Goal: Information Seeking & Learning: Learn about a topic

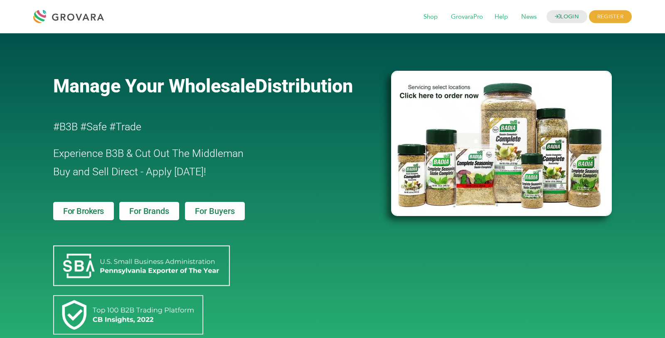
click at [413, 12] on div "LOGIN REGISTER I'm a Buyer I'm a Brand Shop GrovaraPro Help News" at bounding box center [370, 17] width 524 height 20
click at [418, 12] on span "Shop" at bounding box center [431, 17] width 26 height 16
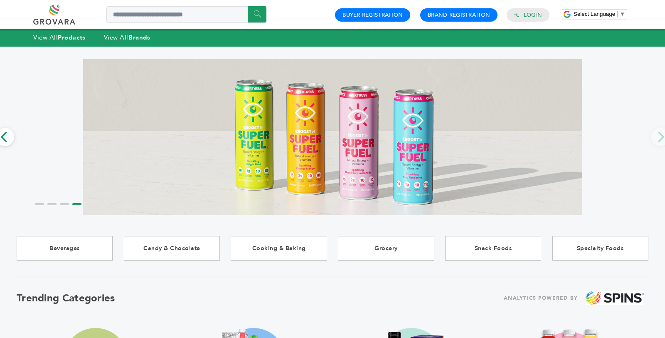
click at [111, 30] on div "View All Products View All Brands" at bounding box center [332, 37] width 665 height 17
click at [113, 35] on link "View All Brands" at bounding box center [127, 37] width 47 height 8
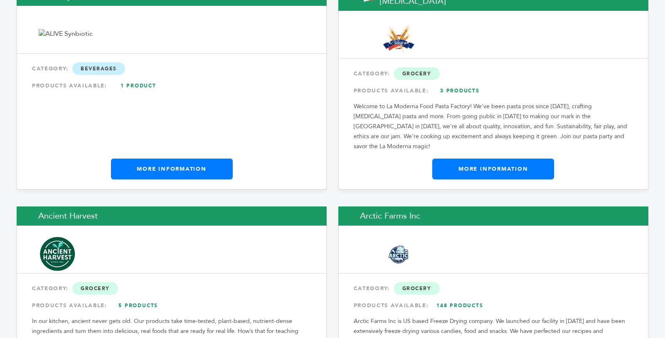
scroll to position [953, 0]
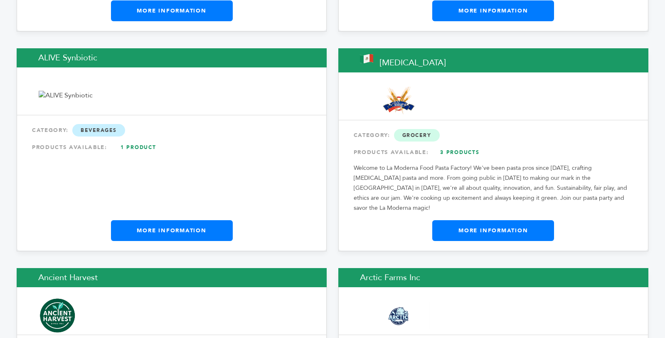
click at [576, 165] on p "Welcome to La Moderna Food Pasta Factory! We've been pasta pros since 1920, cra…" at bounding box center [493, 188] width 279 height 50
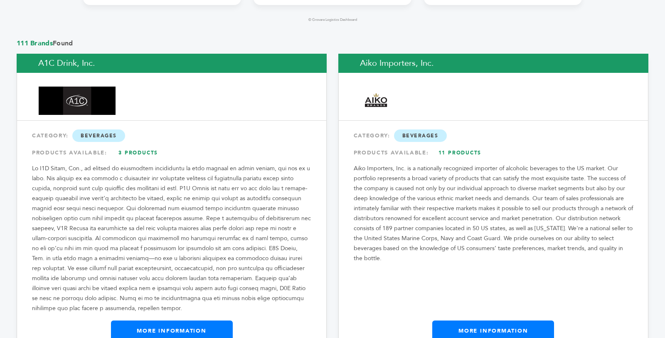
scroll to position [590, 0]
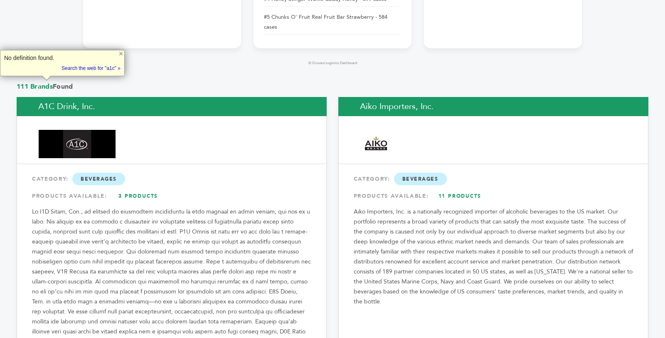
click at [67, 72] on div "No definition found. Tip: Didn't want this definition pop-up? Try setting a tri…" at bounding box center [62, 63] width 125 height 26
click at [189, 82] on span "111 Brands Found" at bounding box center [333, 86] width 632 height 9
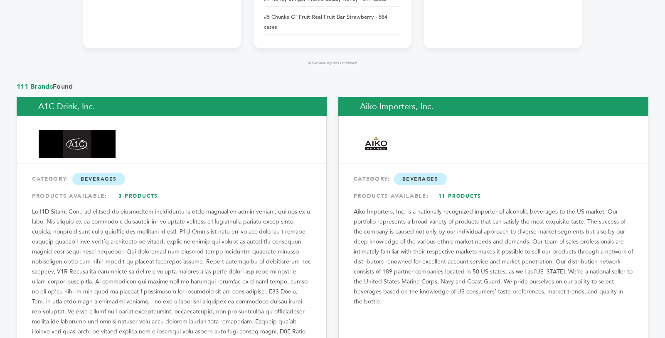
click at [189, 82] on span "111 Brands Found" at bounding box center [333, 86] width 632 height 9
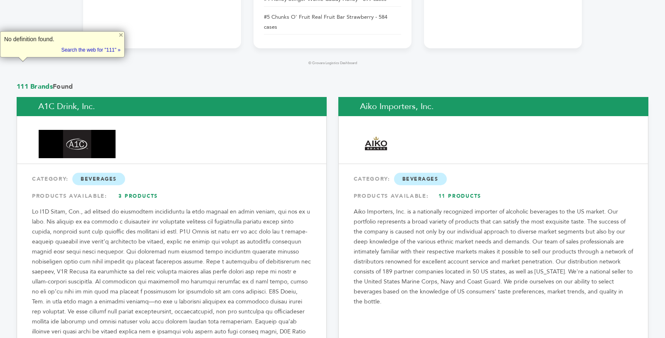
click at [189, 82] on span "111 Brands Found" at bounding box center [333, 86] width 632 height 9
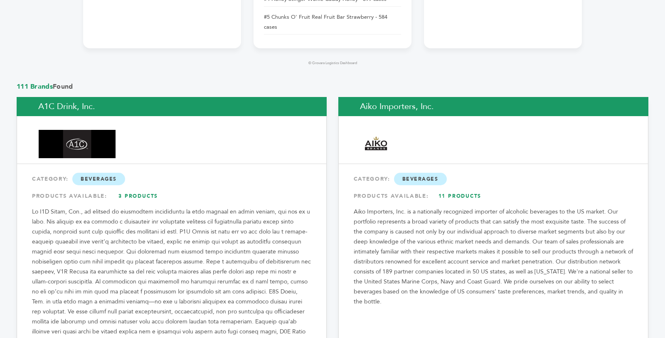
click at [190, 82] on span "111 Brands Found" at bounding box center [333, 86] width 632 height 9
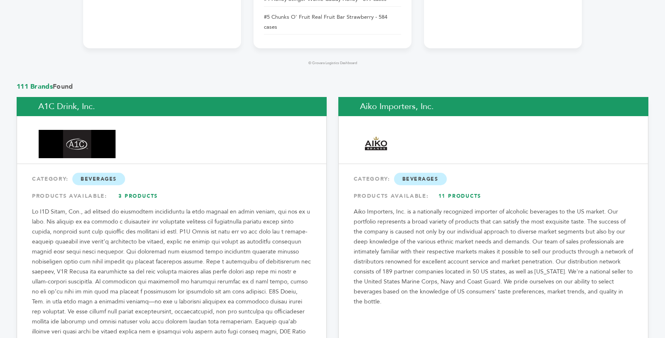
click at [308, 61] on footer "© Grovara Logistics Dashboard" at bounding box center [332, 63] width 499 height 5
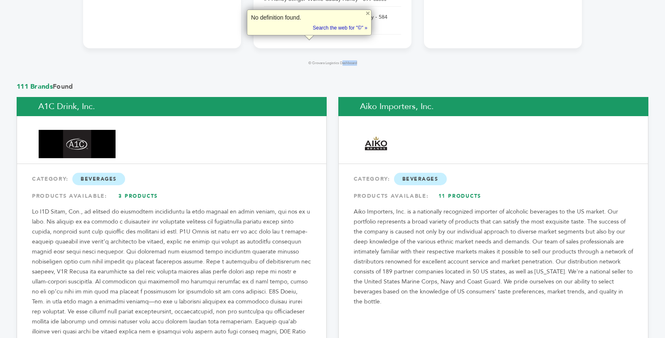
click at [308, 61] on footer "© Grovara Logistics Dashboard" at bounding box center [332, 63] width 499 height 5
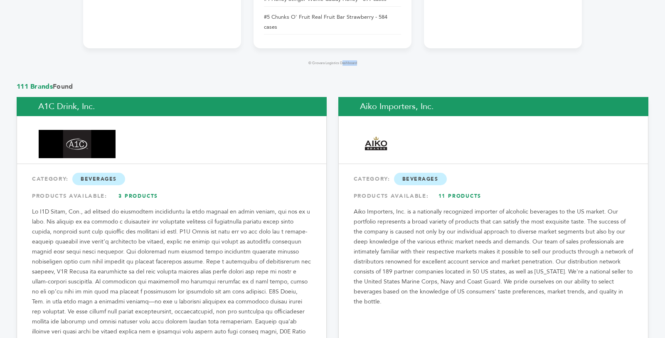
copy div "© Grovara Logistics Dashboard"
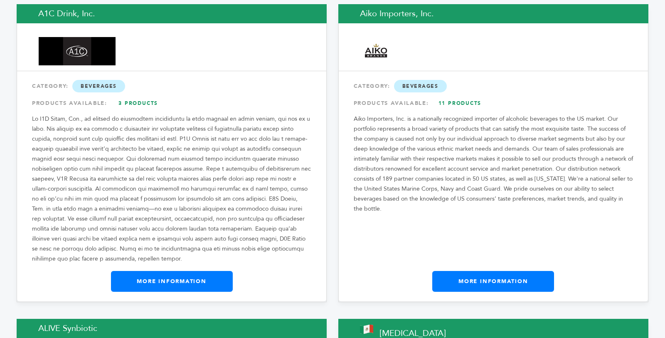
scroll to position [722, 0]
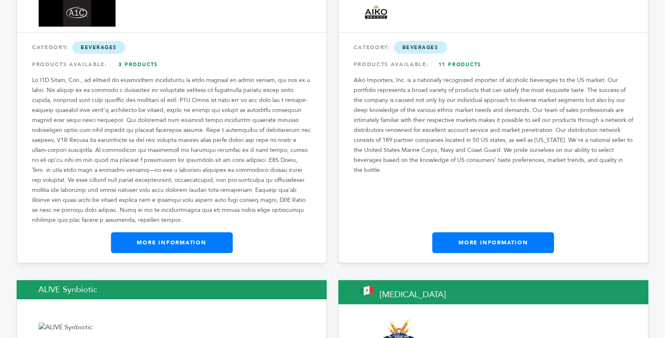
click at [150, 232] on link "More Information" at bounding box center [172, 242] width 122 height 21
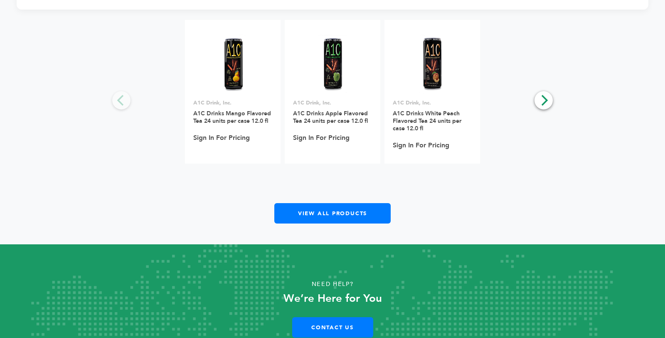
scroll to position [985, 0]
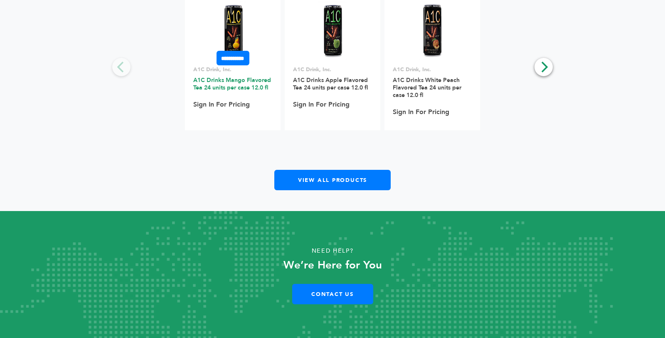
click at [251, 78] on link "A1C Drinks Mango Flavored Tea 24 units per case 12.0 fl" at bounding box center [232, 83] width 78 height 15
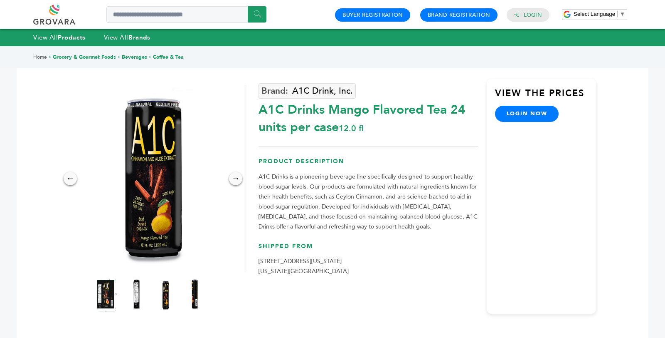
scroll to position [33, 0]
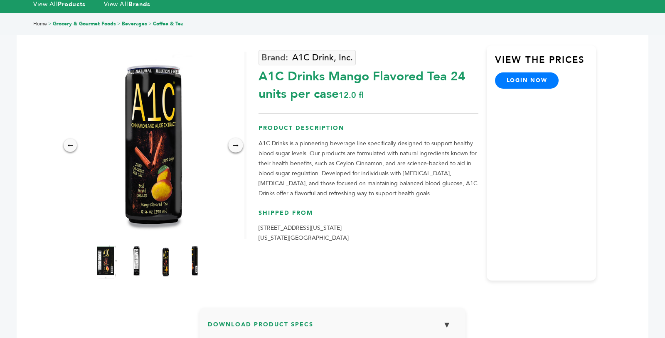
click at [239, 151] on div "→" at bounding box center [236, 145] width 15 height 15
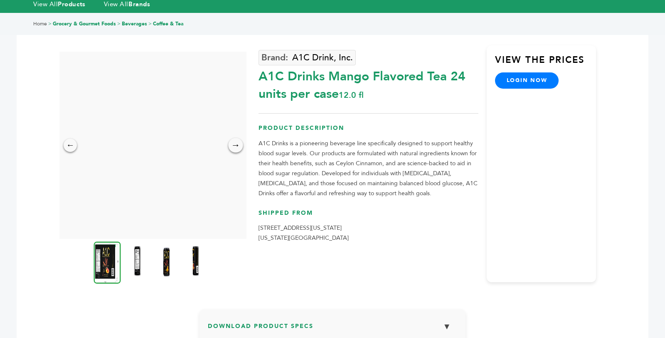
click at [239, 151] on div "→" at bounding box center [236, 145] width 15 height 15
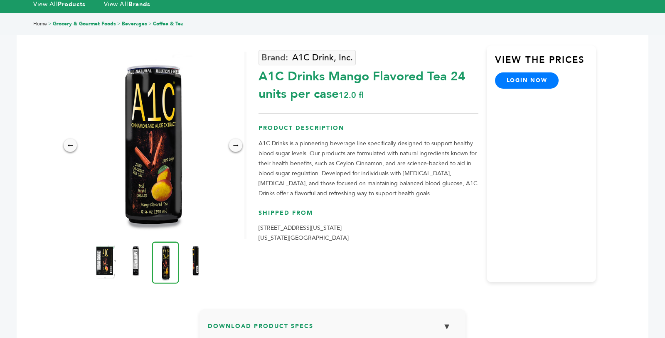
click at [329, 84] on div "A1C Drinks Mango Flavored Tea 24 units per case 12.0 fl" at bounding box center [368, 83] width 219 height 39
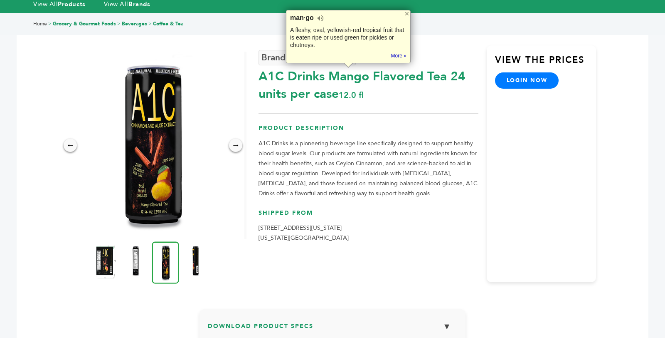
click at [329, 84] on div "A1C Drinks Mango Flavored Tea 24 units per case 12.0 fl" at bounding box center [368, 83] width 219 height 39
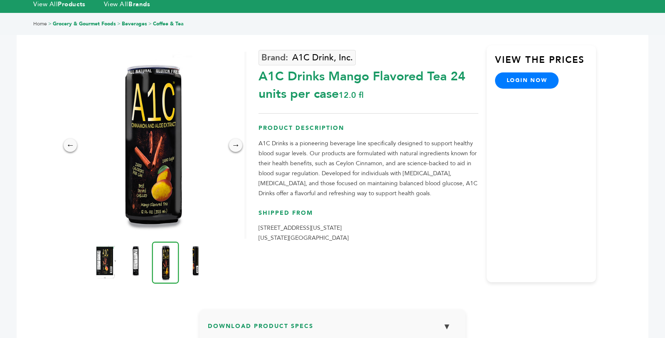
copy div "A1C Drinks Mango Flavored Tea 24 units per case 12.0 fl"
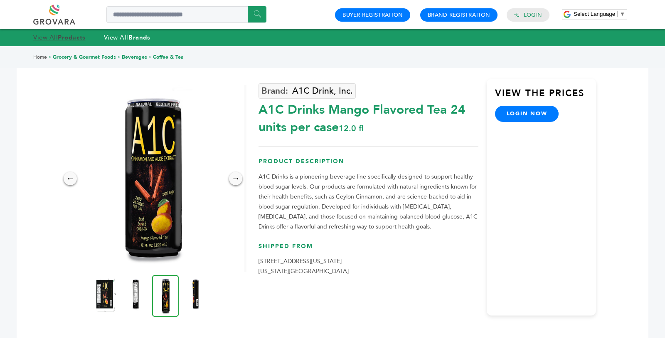
click at [78, 37] on strong "Products" at bounding box center [71, 37] width 27 height 8
click at [532, 15] on link "Login" at bounding box center [533, 14] width 18 height 7
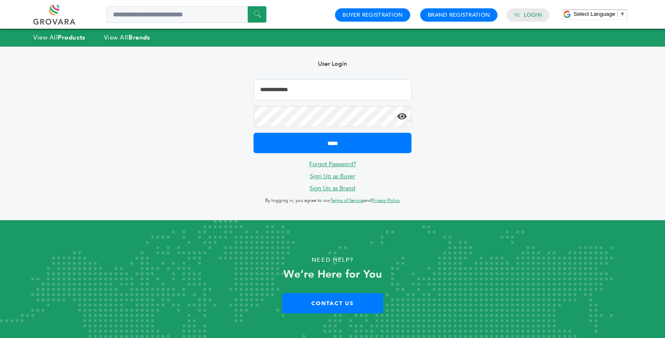
click at [354, 83] on input "Email Address" at bounding box center [333, 89] width 158 height 21
click at [298, 91] on input "**********" at bounding box center [333, 89] width 158 height 21
click at [287, 91] on input "**********" at bounding box center [333, 89] width 158 height 21
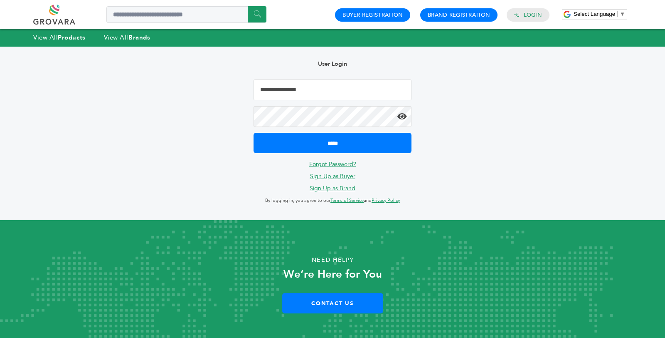
type input "**********"
click at [254, 133] on input "*****" at bounding box center [333, 143] width 158 height 20
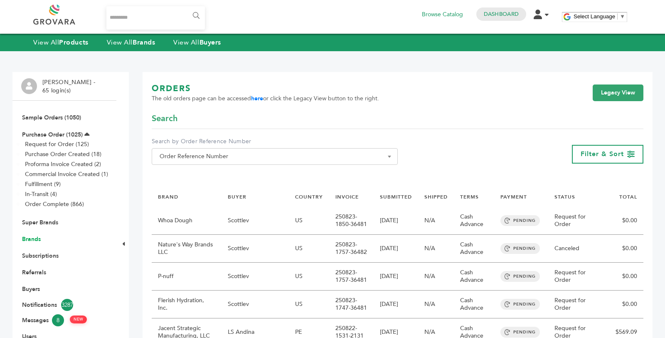
click at [32, 242] on link "Brands" at bounding box center [31, 239] width 19 height 8
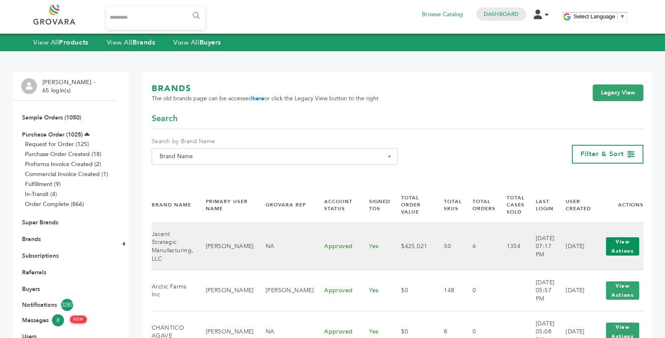
click at [620, 243] on button "View Actions" at bounding box center [622, 246] width 33 height 18
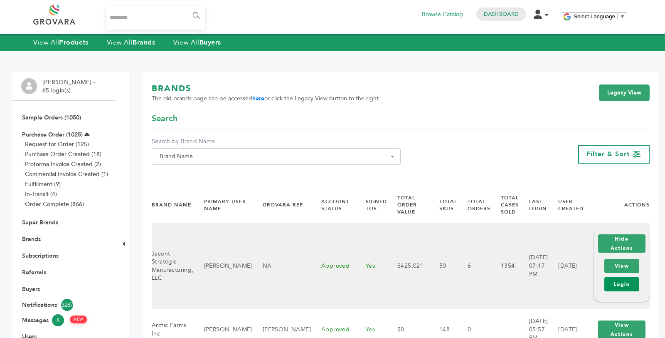
click at [611, 280] on link "Login" at bounding box center [621, 284] width 35 height 14
